Goal: Task Accomplishment & Management: Manage account settings

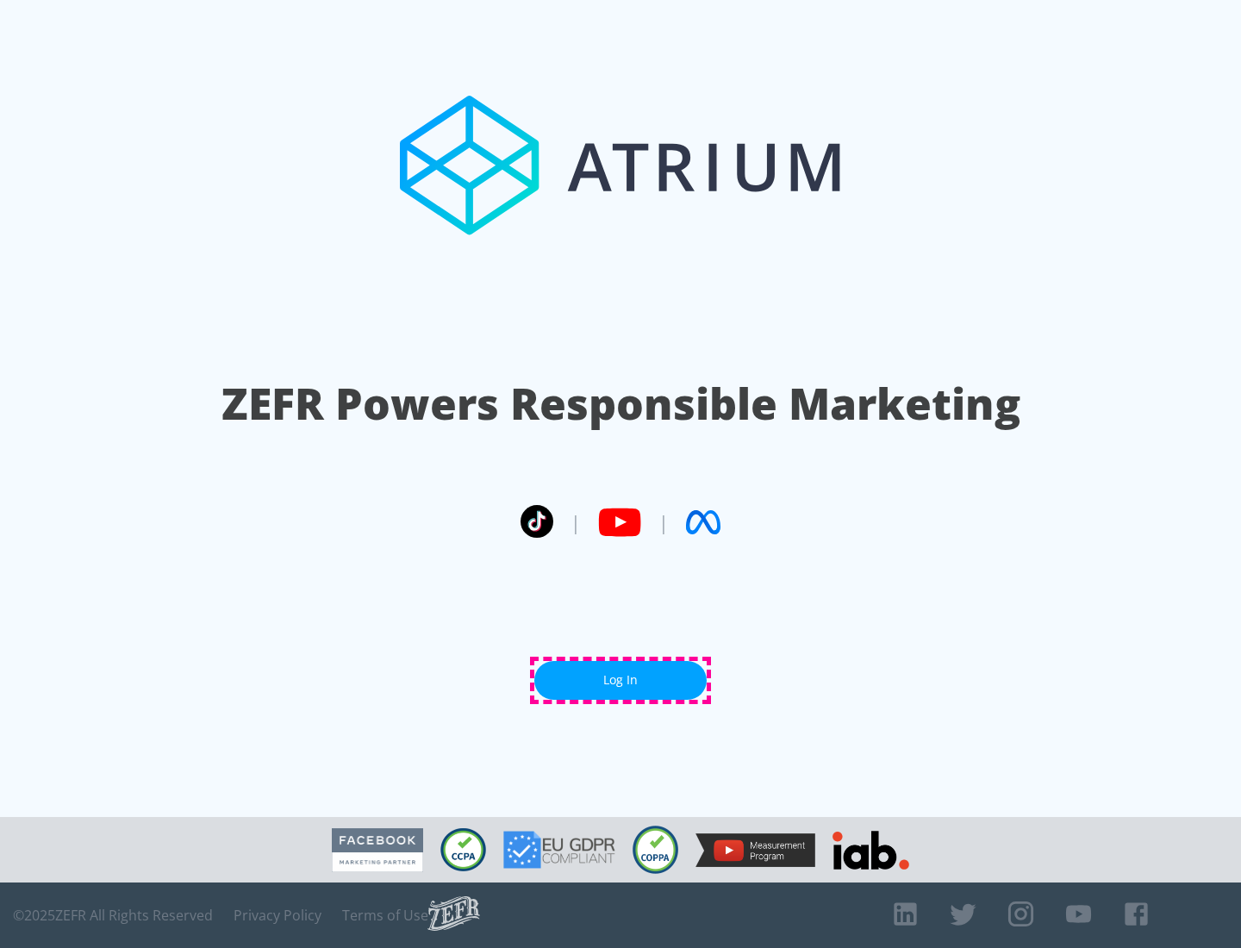
click at [620, 680] on link "Log In" at bounding box center [620, 680] width 172 height 39
